Goal: Information Seeking & Learning: Learn about a topic

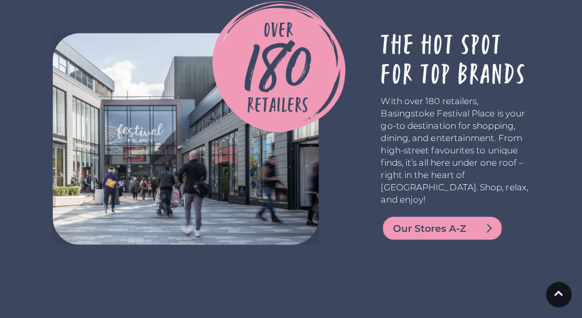
scroll to position [2106, 0]
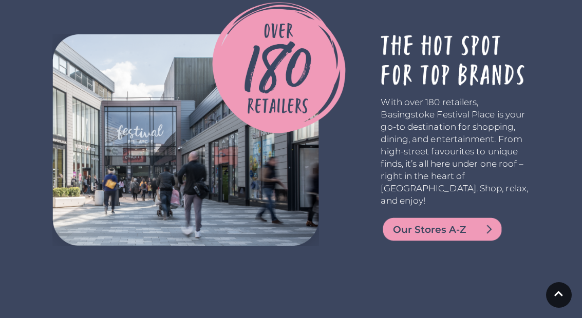
click at [471, 223] on span "Our Stores A-Z" at bounding box center [454, 230] width 123 height 14
click at [458, 221] on img at bounding box center [441, 229] width 123 height 25
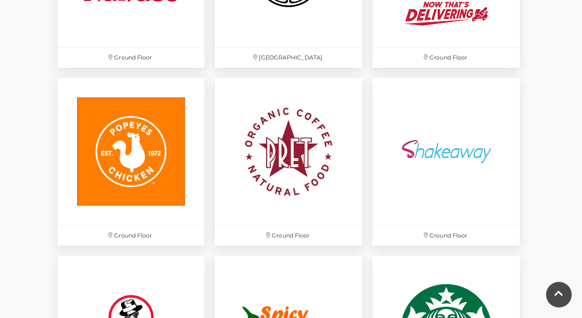
scroll to position [2564, 0]
click at [127, 178] on img at bounding box center [131, 151] width 147 height 147
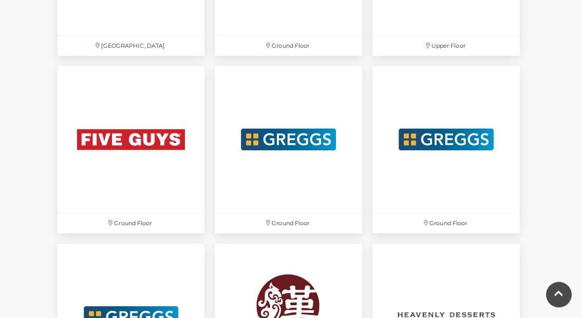
scroll to position [1685, 0]
click at [122, 151] on img at bounding box center [131, 139] width 147 height 147
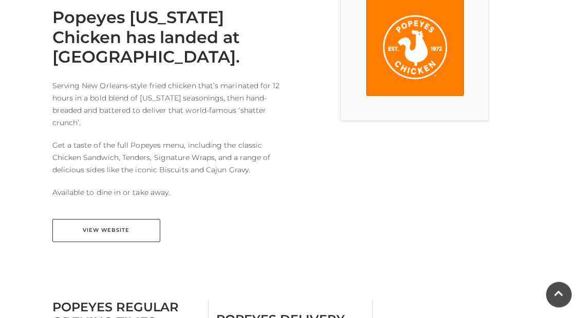
scroll to position [326, 0]
click at [99, 239] on link "View Website" at bounding box center [106, 230] width 108 height 23
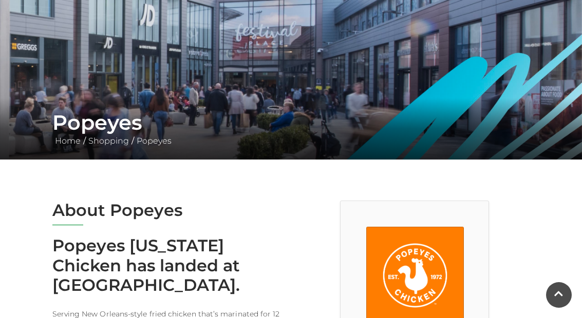
scroll to position [52, 0]
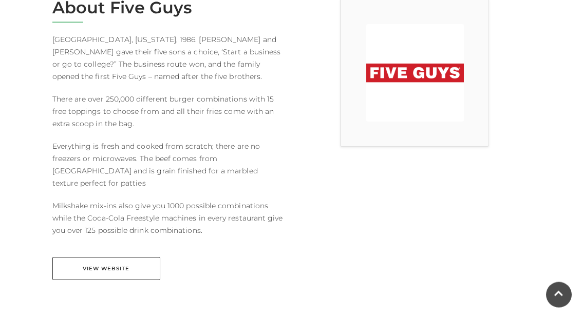
scroll to position [300, 0]
click at [90, 257] on link "View Website" at bounding box center [106, 268] width 108 height 23
